Goal: Check status: Check status

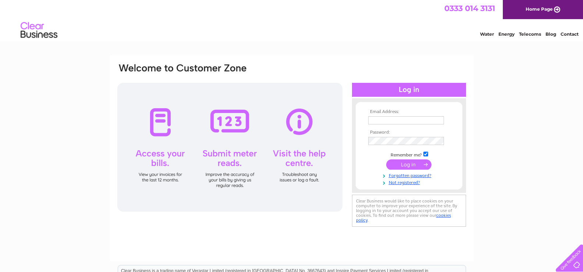
type input "info@taylorglass.co.uk"
click at [415, 164] on input "submit" at bounding box center [408, 164] width 45 height 10
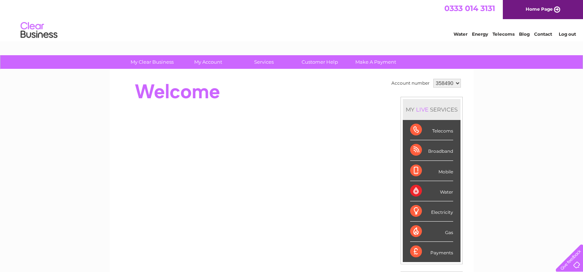
click at [418, 214] on div "Electricity" at bounding box center [431, 211] width 43 height 20
click at [440, 213] on div "Electricity" at bounding box center [431, 211] width 43 height 20
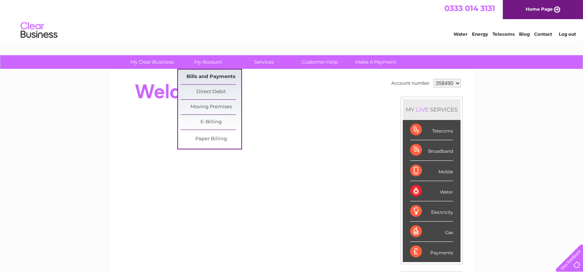
click at [206, 75] on link "Bills and Payments" at bounding box center [211, 77] width 61 height 15
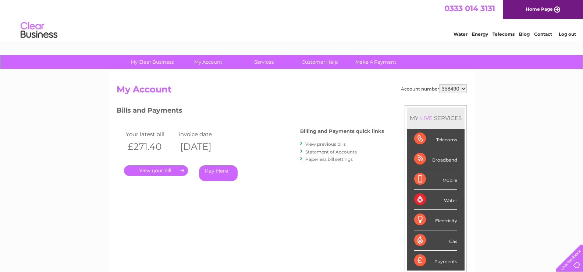
click at [156, 167] on link "." at bounding box center [156, 170] width 64 height 11
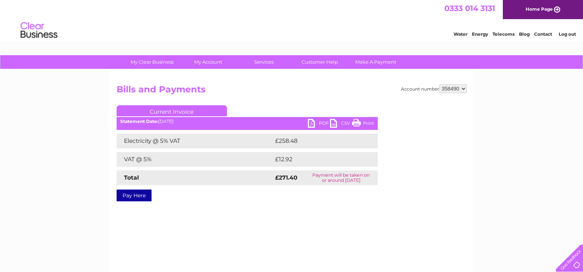
click at [566, 35] on link "Log out" at bounding box center [567, 34] width 17 height 6
